Goal: Task Accomplishment & Management: Use online tool/utility

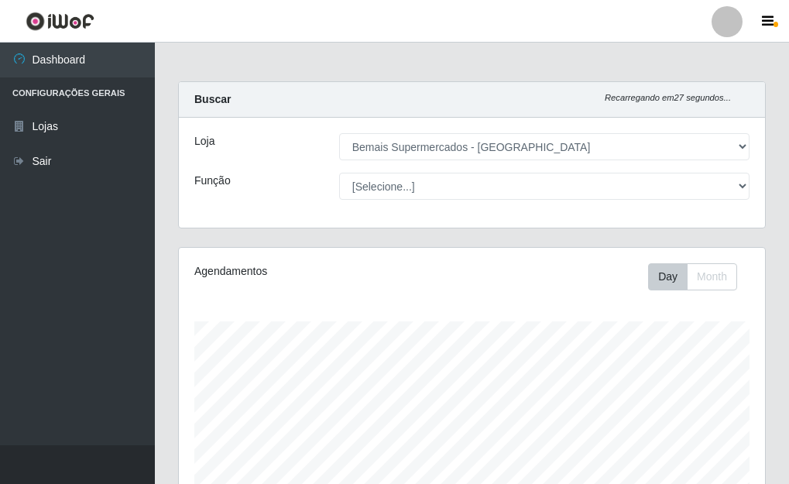
select select "249"
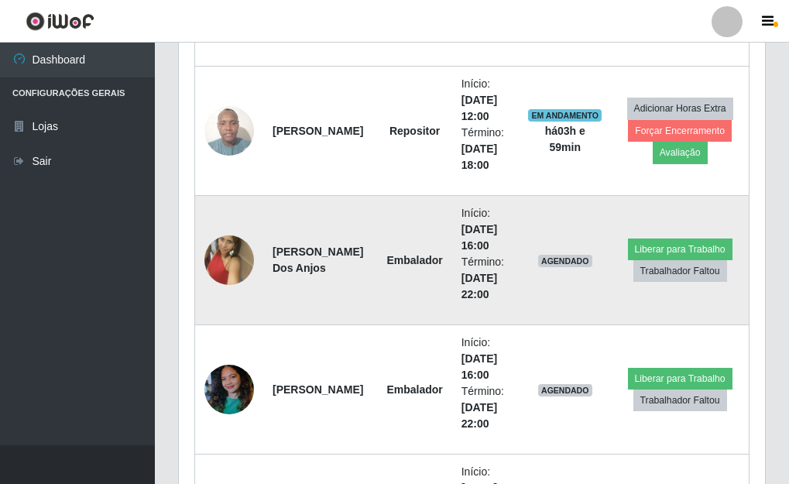
scroll to position [734, 0]
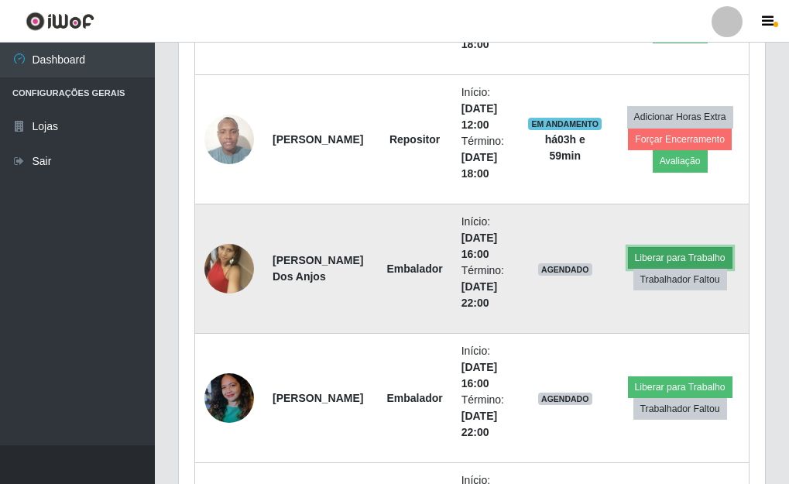
click at [674, 254] on button "Liberar para Trabalho" at bounding box center [680, 258] width 105 height 22
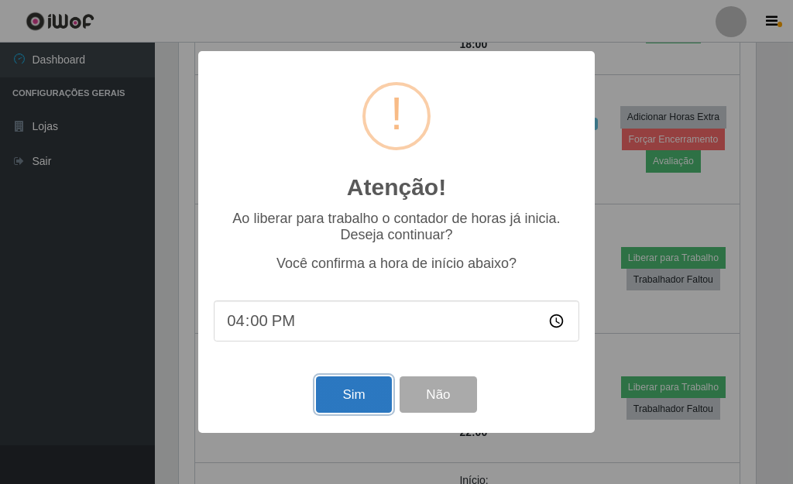
click at [360, 404] on button "Sim" at bounding box center [353, 395] width 75 height 36
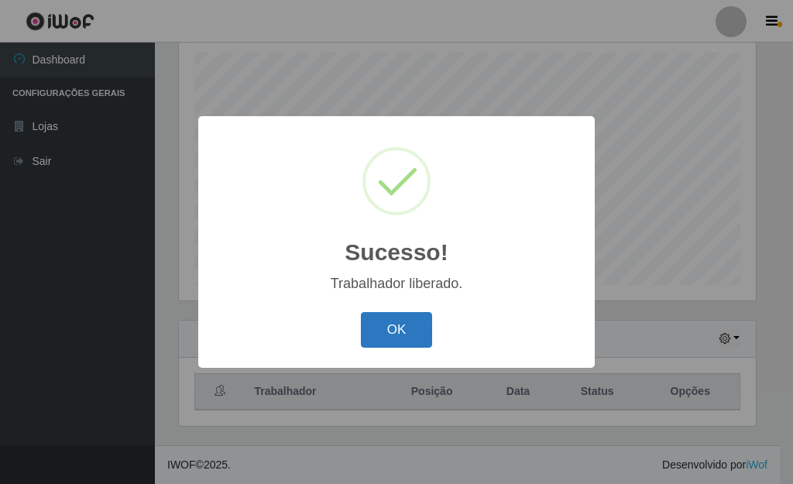
click at [399, 348] on button "OK" at bounding box center [397, 330] width 72 height 36
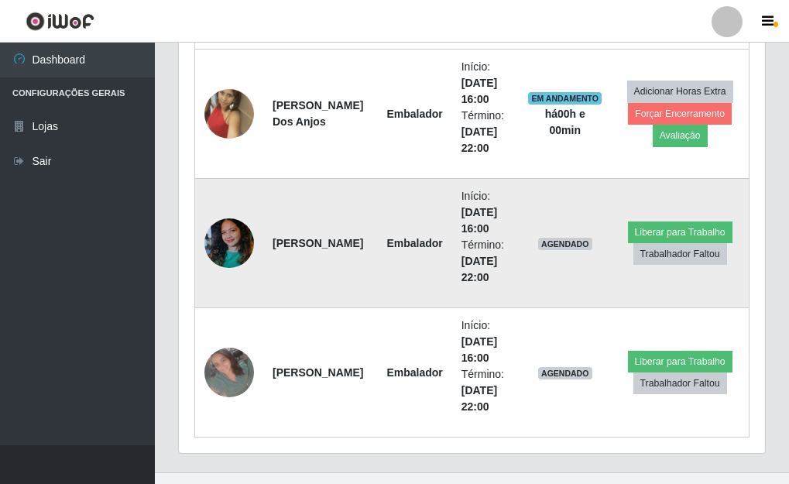
scroll to position [916, 0]
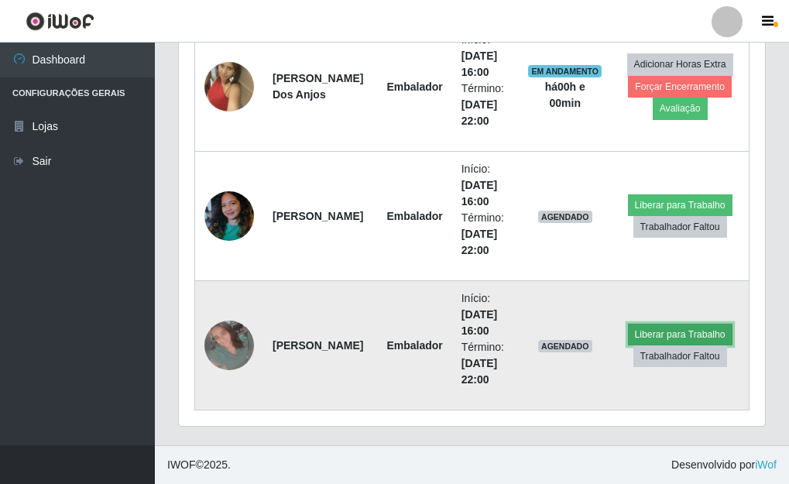
click at [663, 332] on button "Liberar para Trabalho" at bounding box center [680, 335] width 105 height 22
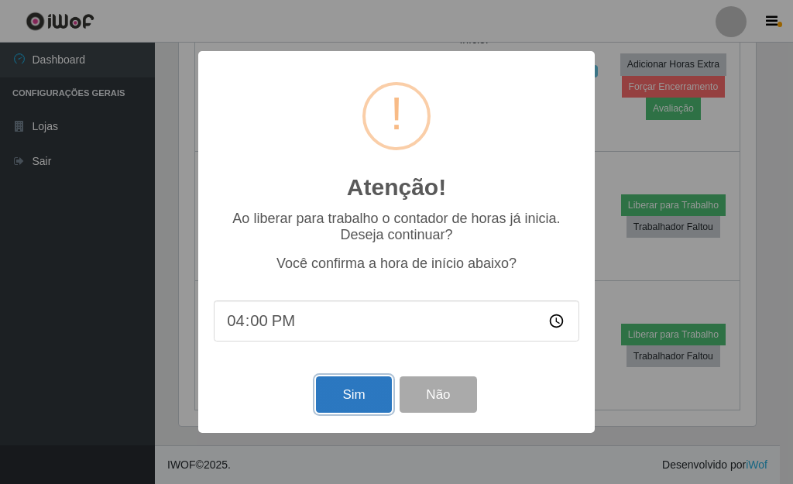
click at [354, 404] on button "Sim" at bounding box center [353, 395] width 75 height 36
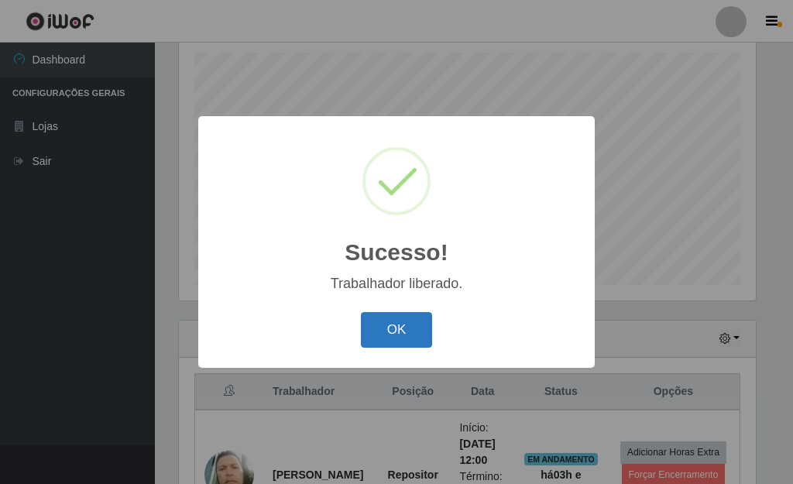
click at [422, 324] on button "OK" at bounding box center [397, 330] width 72 height 36
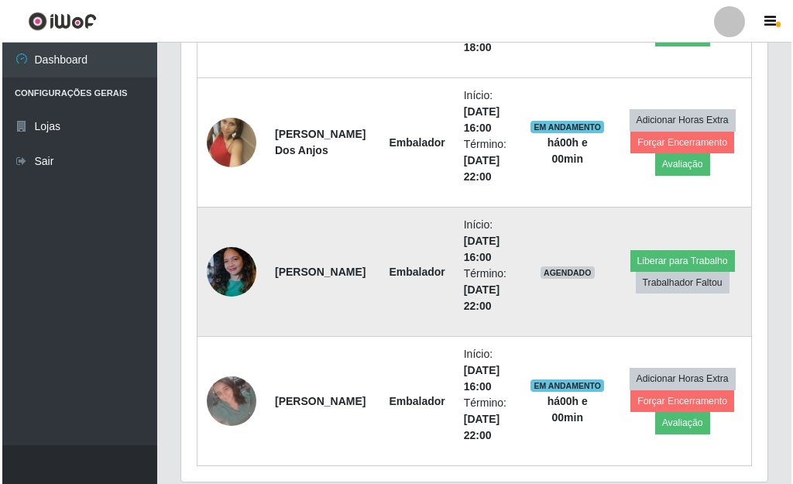
scroll to position [916, 0]
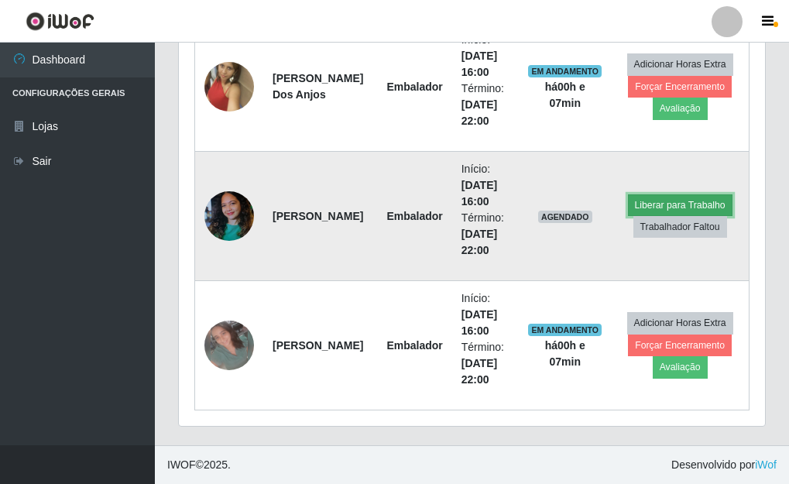
click at [675, 199] on button "Liberar para Trabalho" at bounding box center [680, 205] width 105 height 22
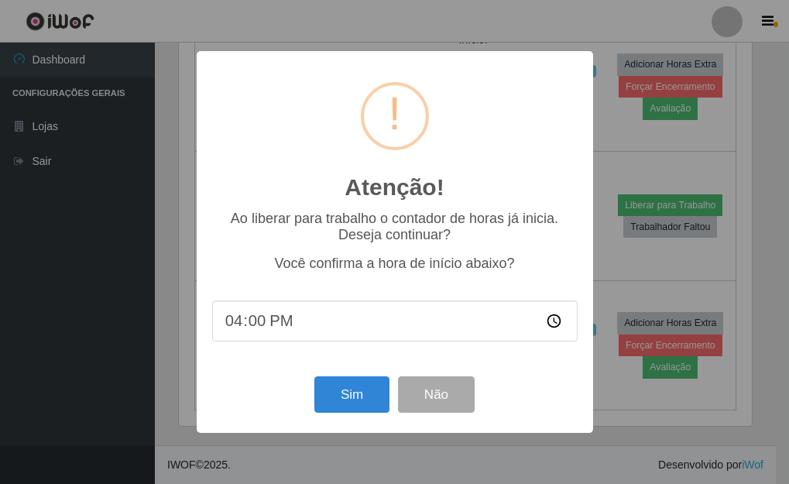
scroll to position [322, 577]
click at [366, 397] on button "Sim" at bounding box center [353, 395] width 75 height 36
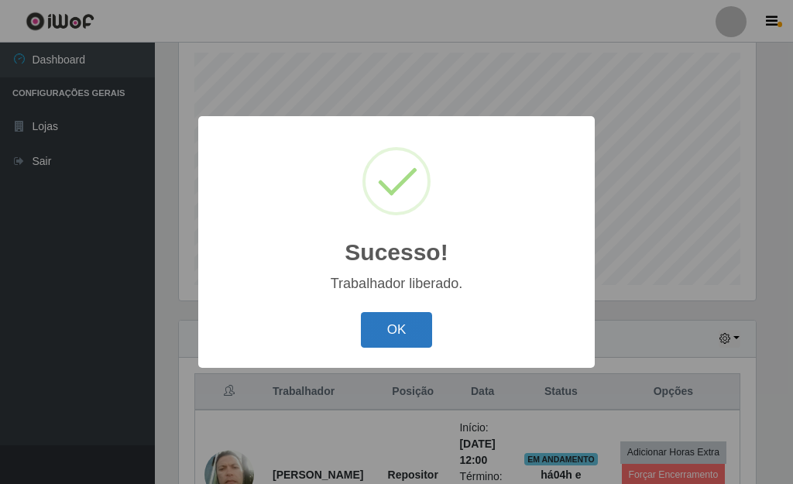
click at [380, 317] on button "OK" at bounding box center [397, 330] width 72 height 36
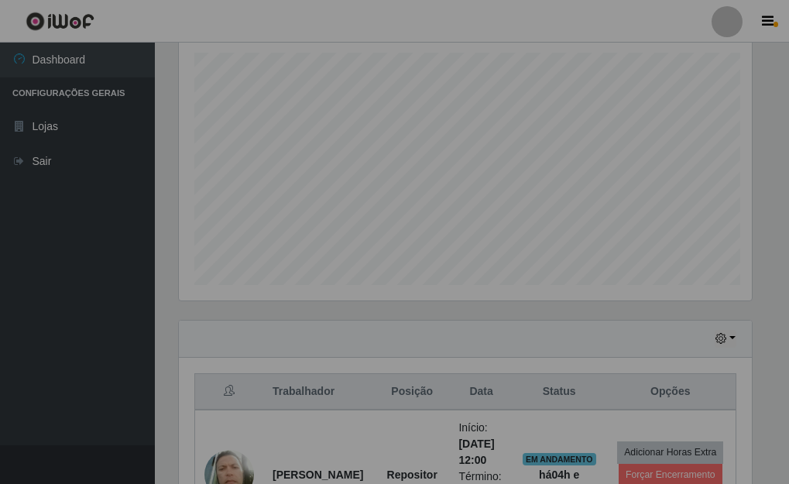
scroll to position [322, 586]
